Goal: Task Accomplishment & Management: Manage account settings

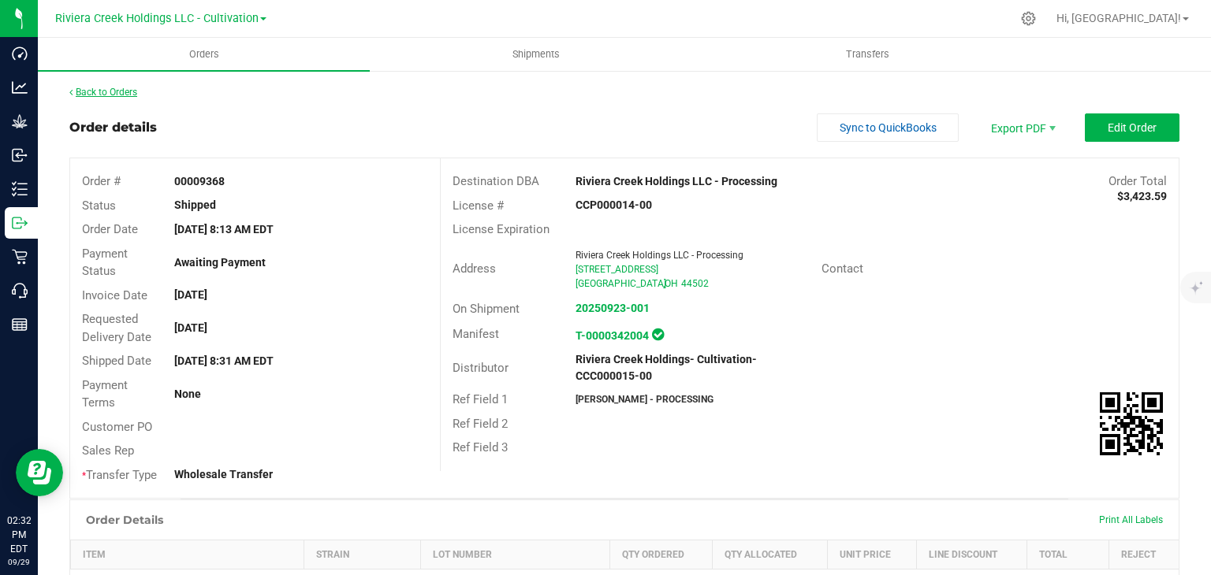
click at [95, 90] on link "Back to Orders" at bounding box center [103, 92] width 68 height 11
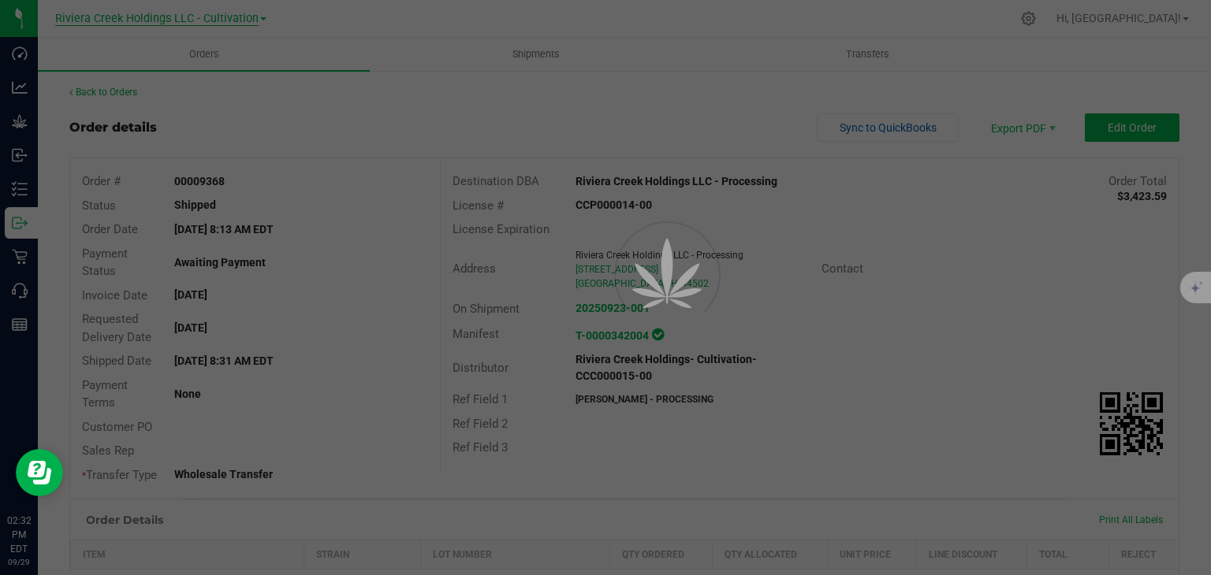
click at [160, 24] on span "Riviera Creek Holdings LLC - Cultivation" at bounding box center [156, 19] width 203 height 14
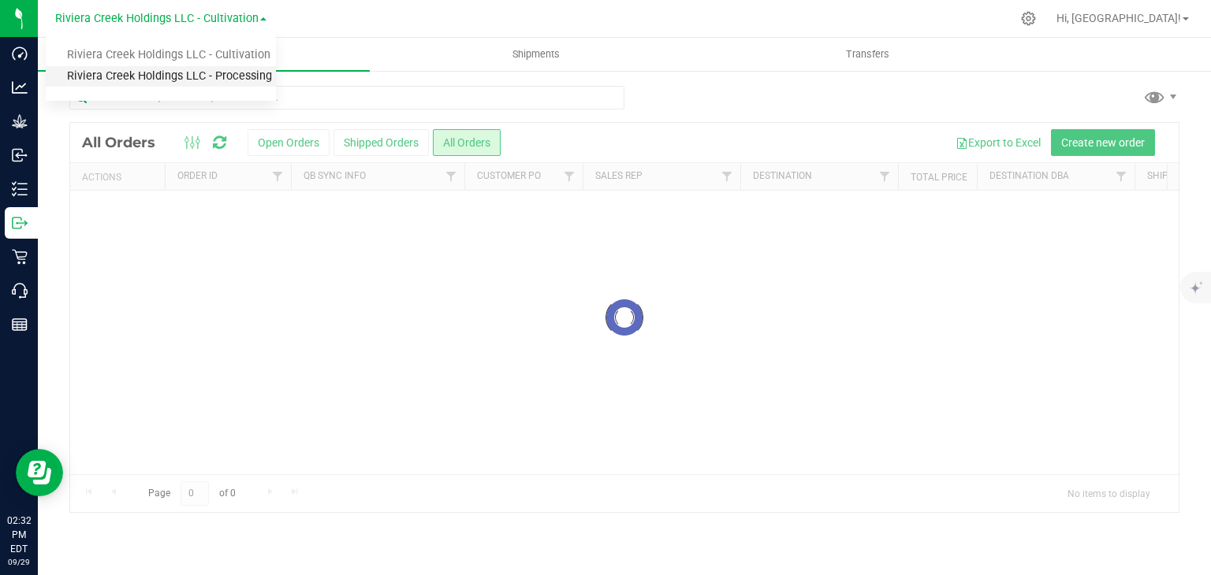
click at [184, 77] on link "Riviera Creek Holdings LLC - Processing" at bounding box center [161, 76] width 230 height 21
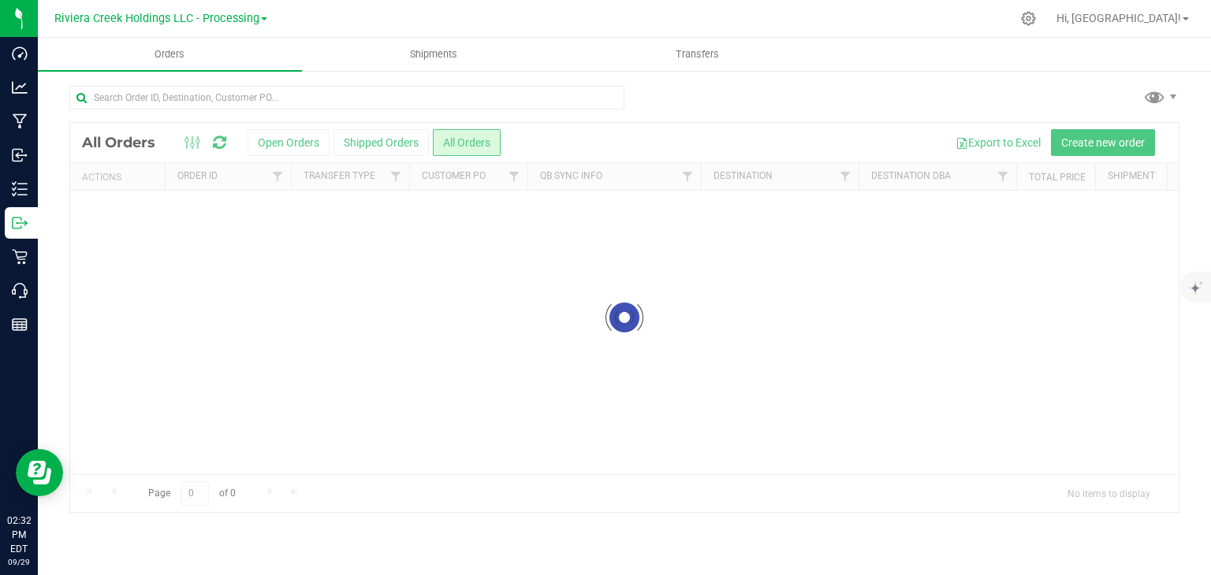
click at [292, 142] on div at bounding box center [624, 317] width 1108 height 389
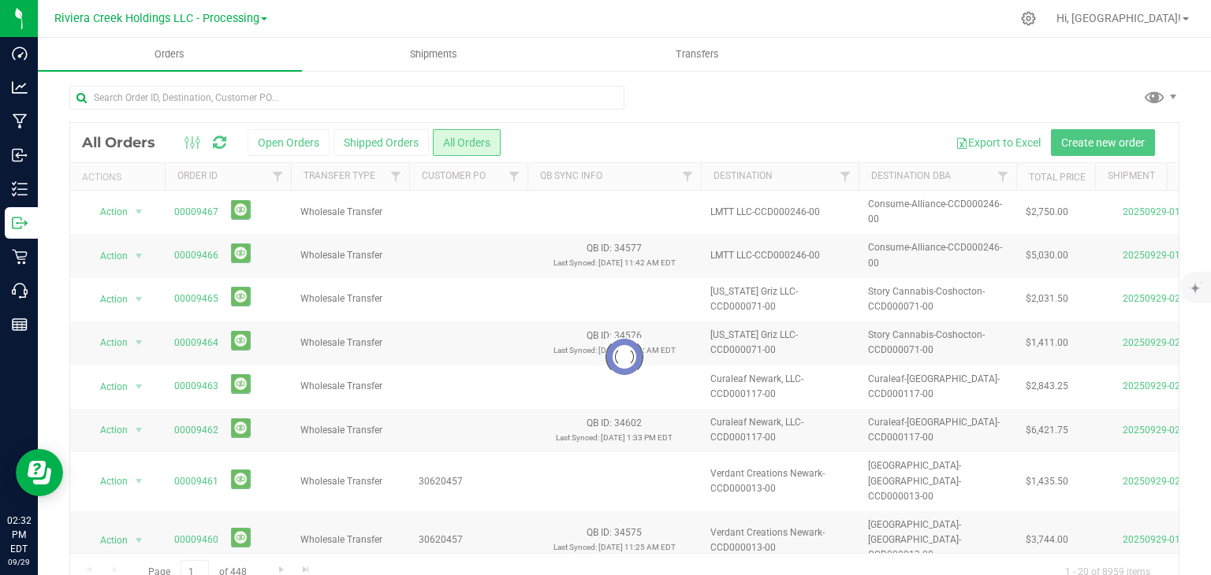
click at [284, 136] on div at bounding box center [624, 357] width 1108 height 468
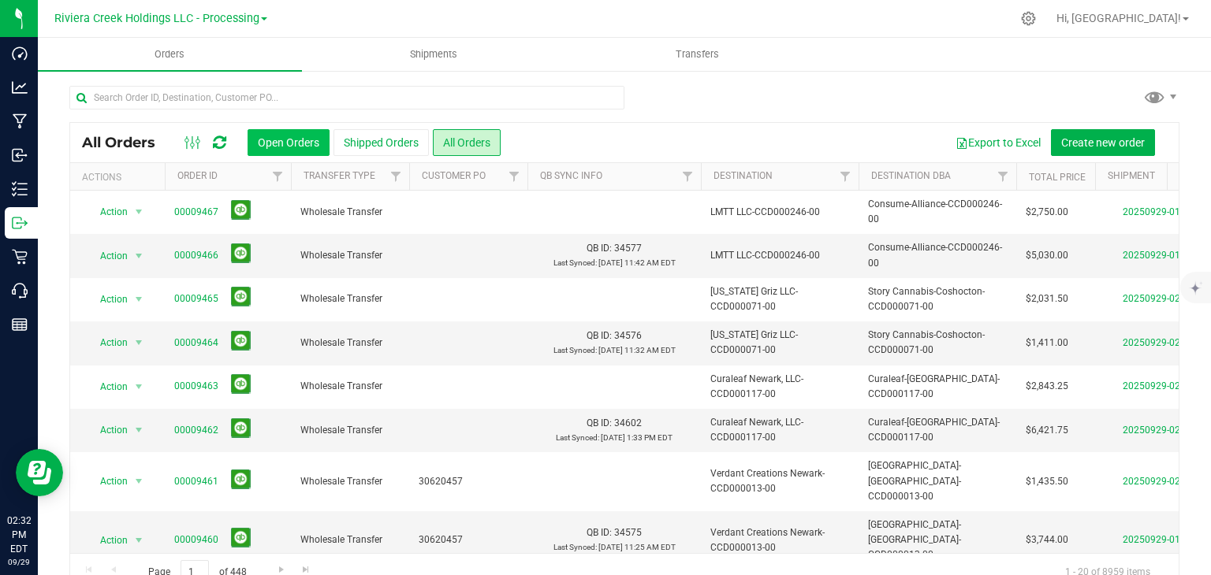
click at [294, 141] on button "Open Orders" at bounding box center [288, 142] width 82 height 27
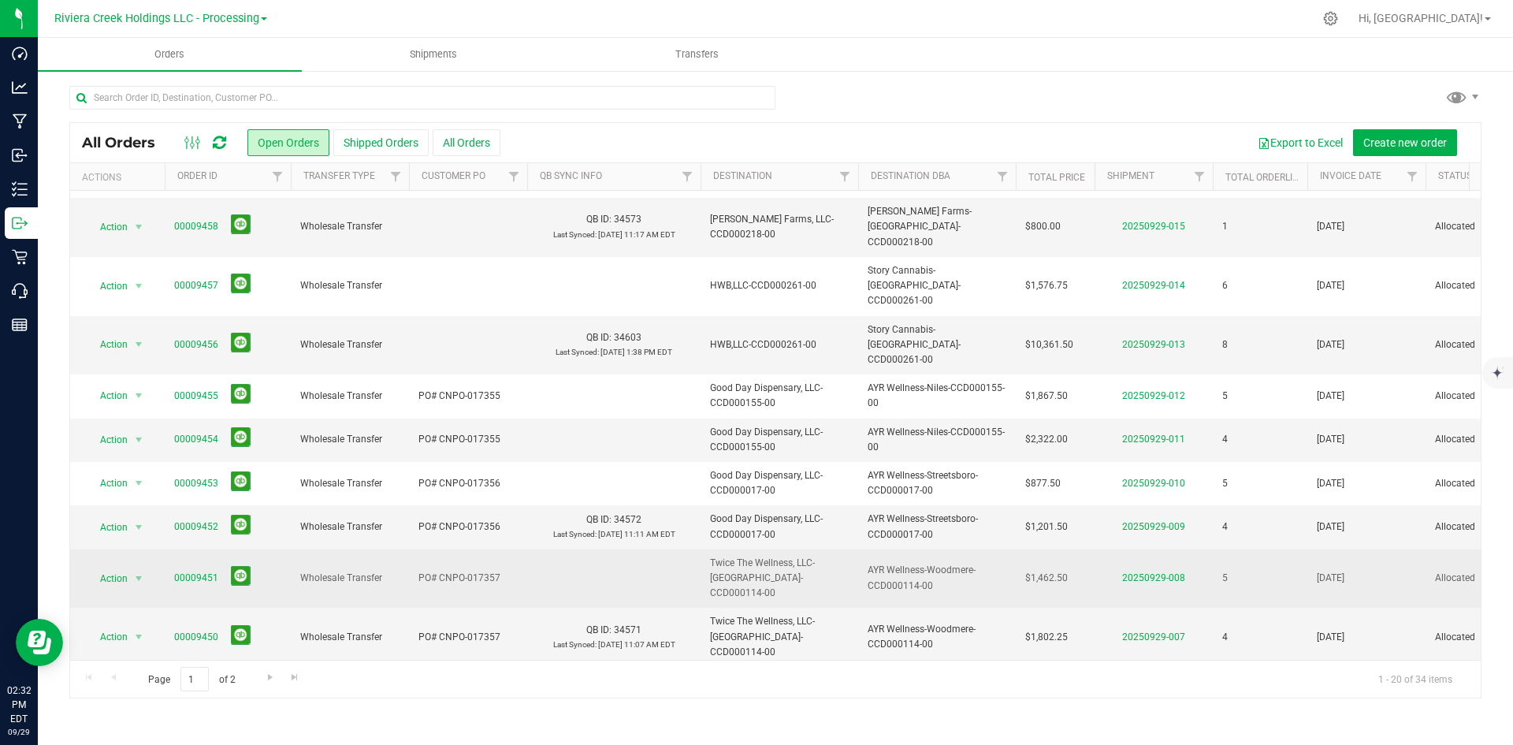
scroll to position [446, 0]
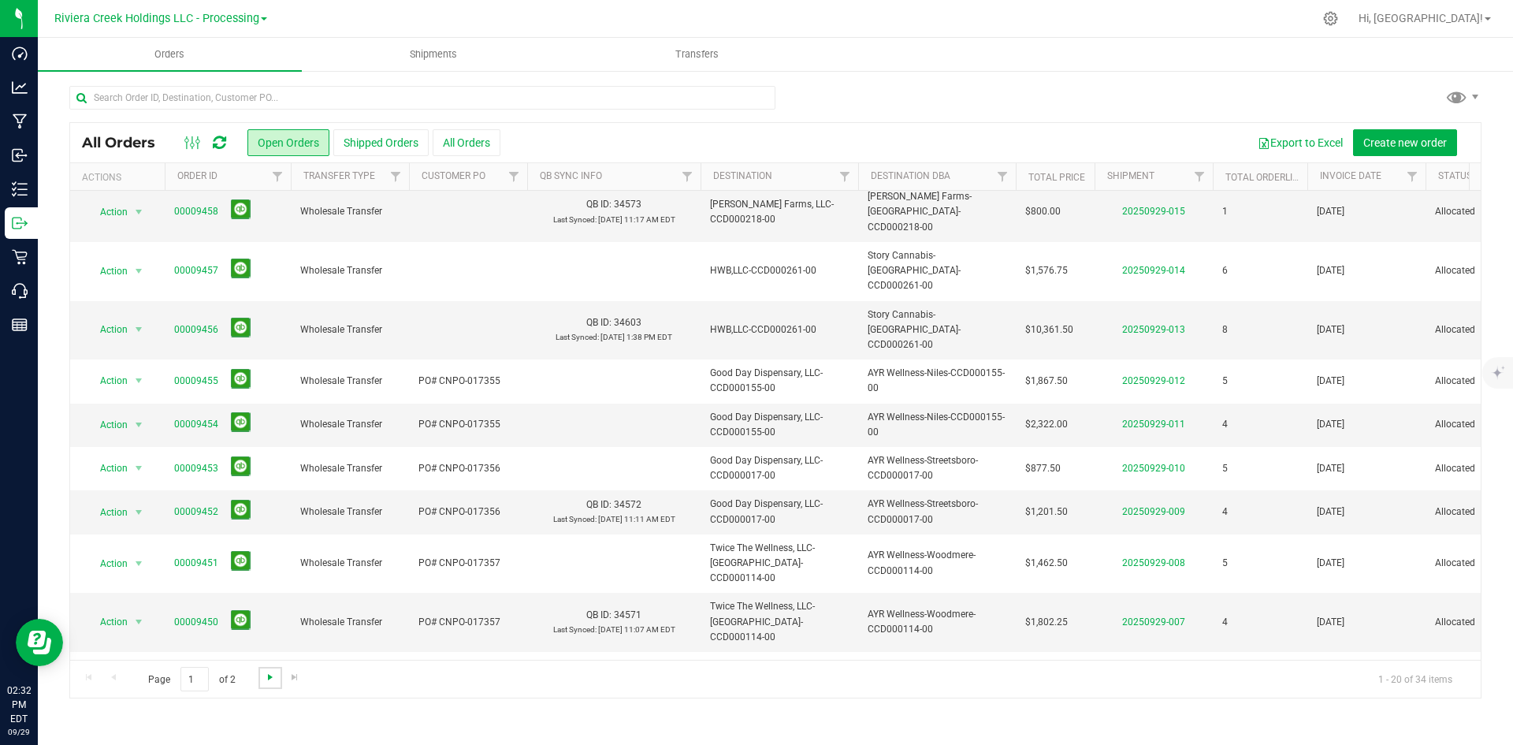
click at [267, 575] on span "Go to the next page" at bounding box center [270, 677] width 13 height 13
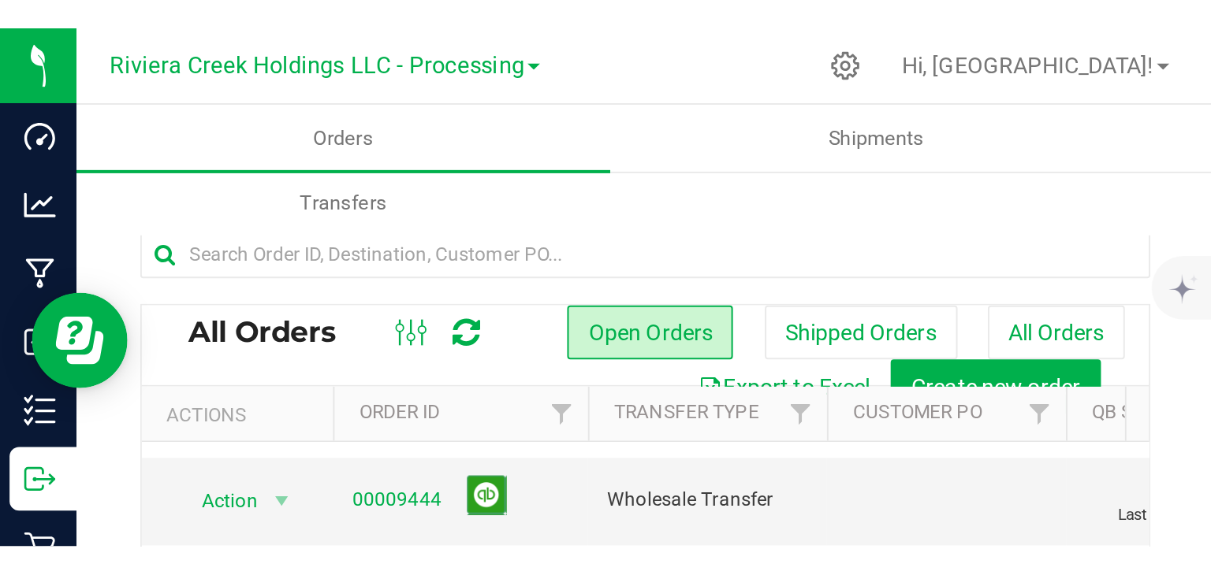
scroll to position [154, 0]
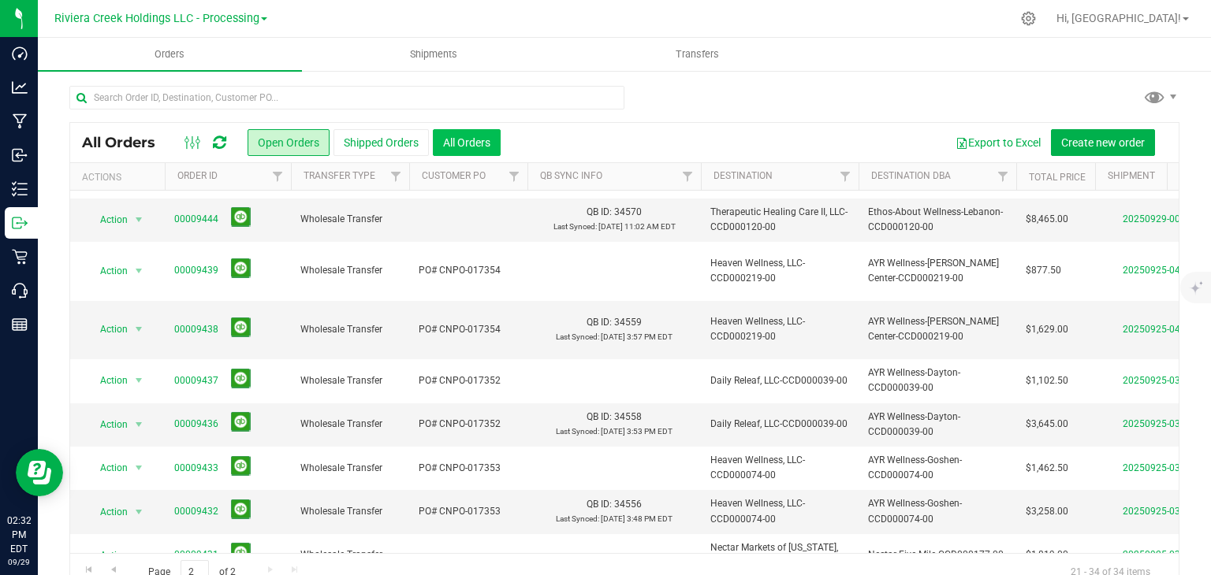
click at [472, 140] on button "All Orders" at bounding box center [467, 142] width 68 height 27
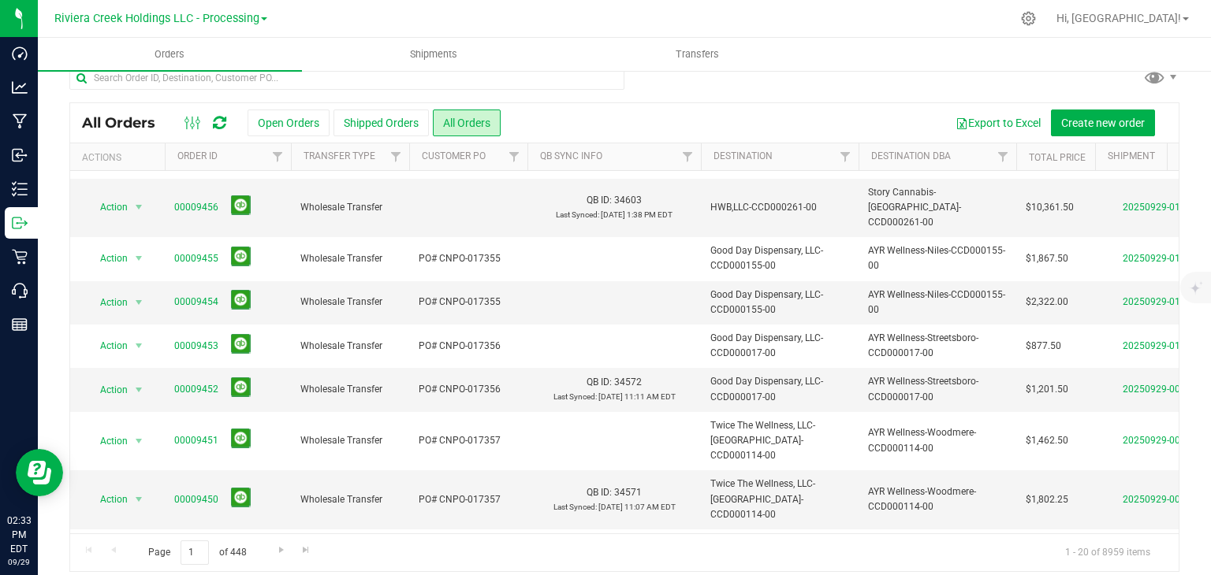
scroll to position [32, 0]
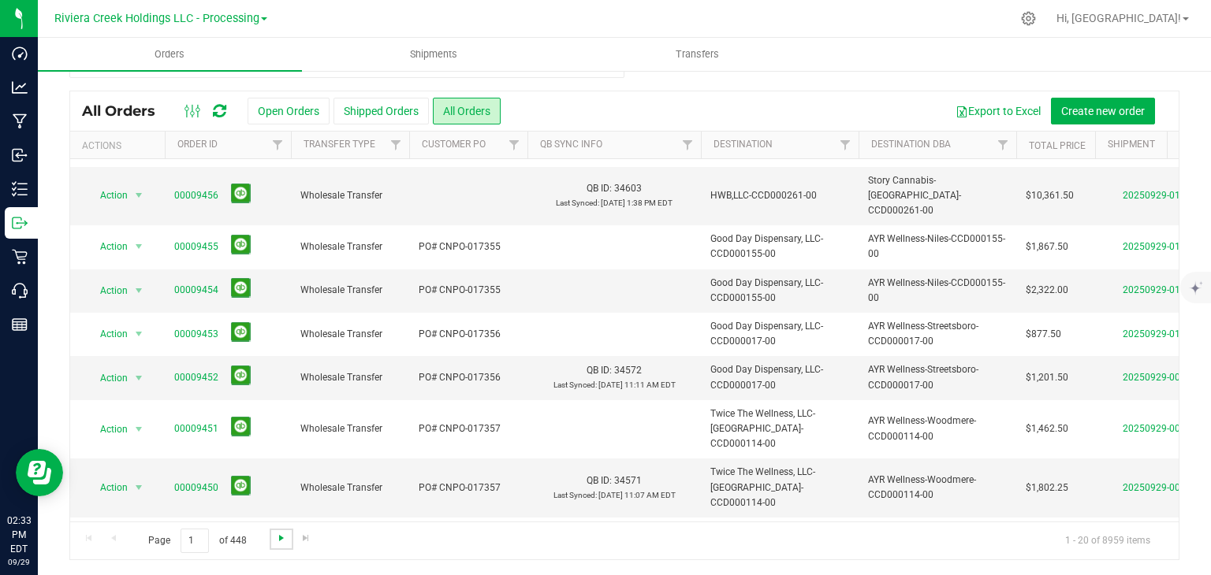
click at [275, 534] on span "Go to the next page" at bounding box center [281, 538] width 13 height 13
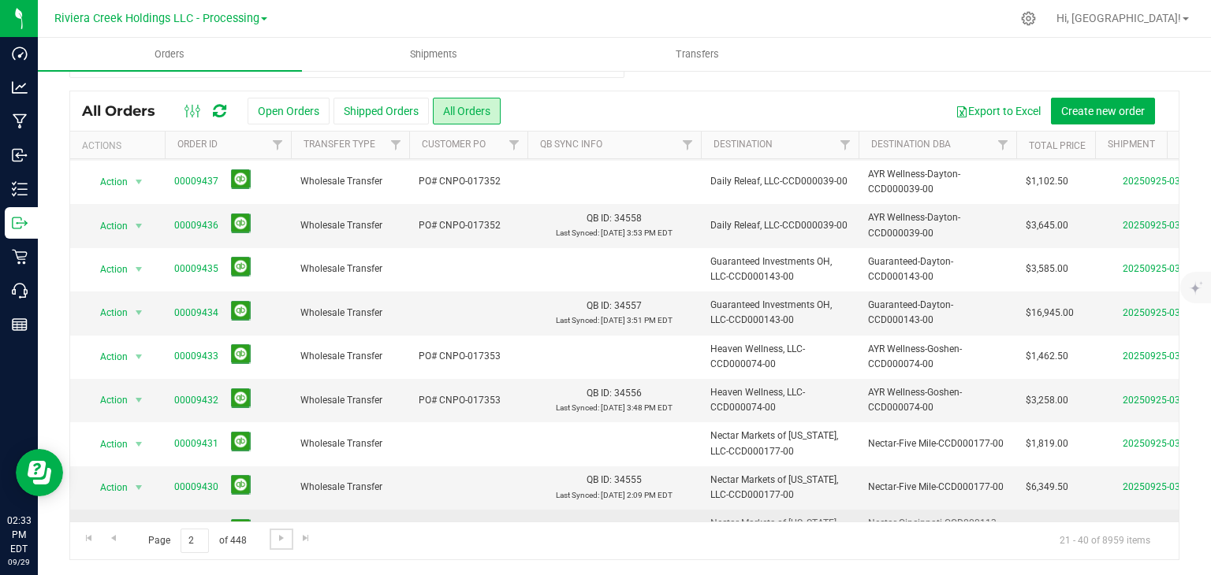
scroll to position [519, 0]
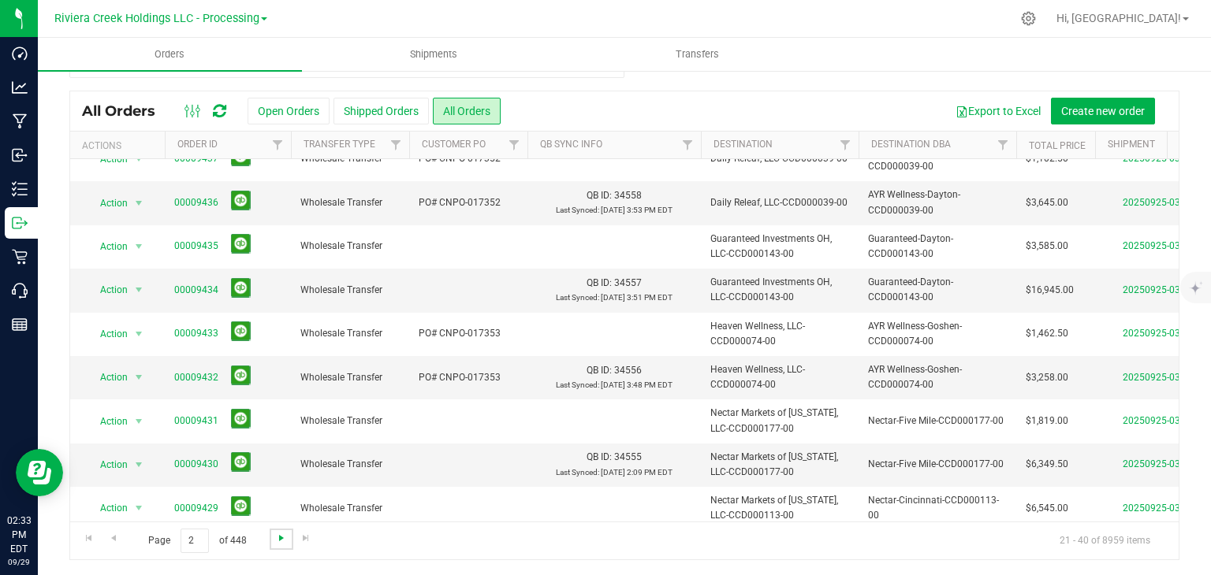
click at [277, 540] on span "Go to the next page" at bounding box center [281, 538] width 13 height 13
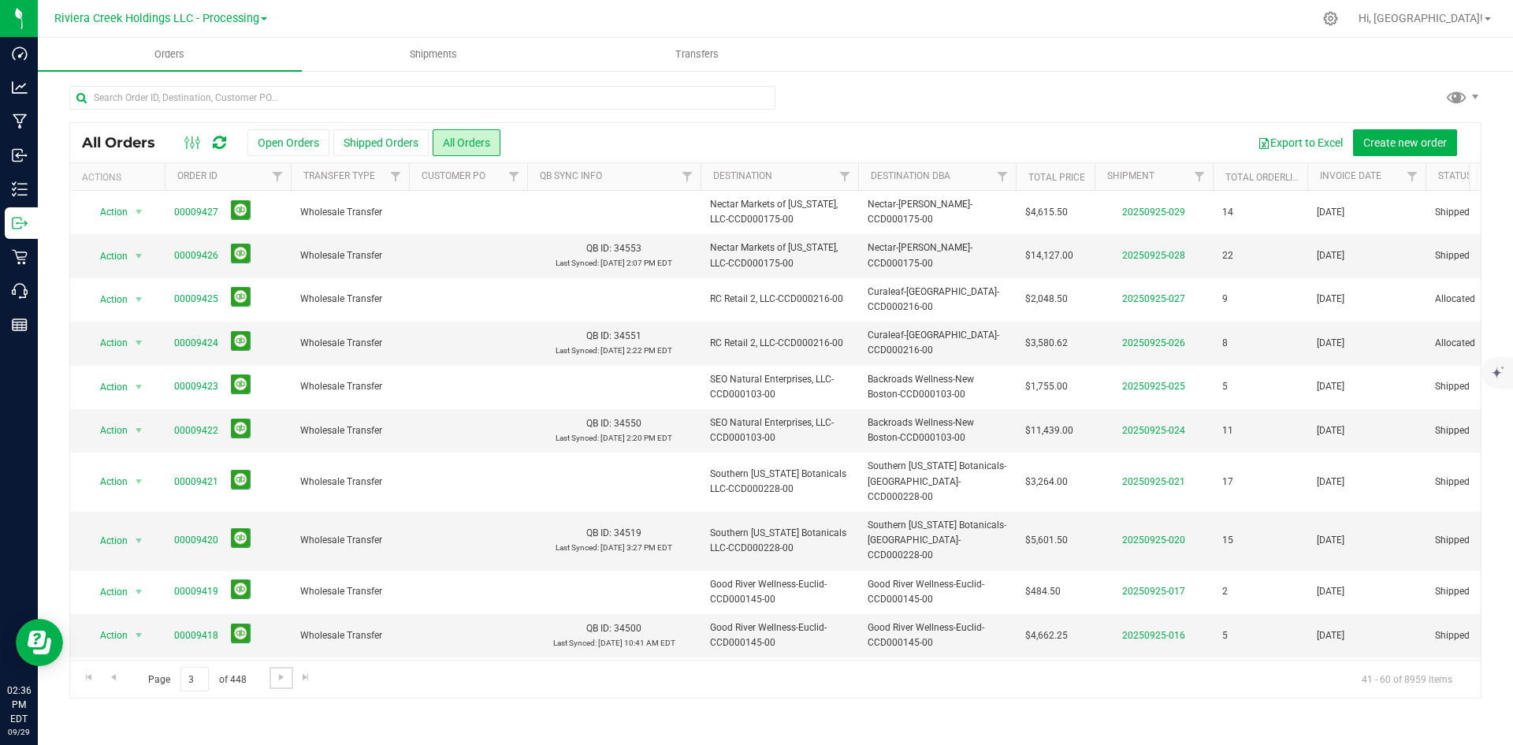
scroll to position [0, 0]
